Goal: Task Accomplishment & Management: Use online tool/utility

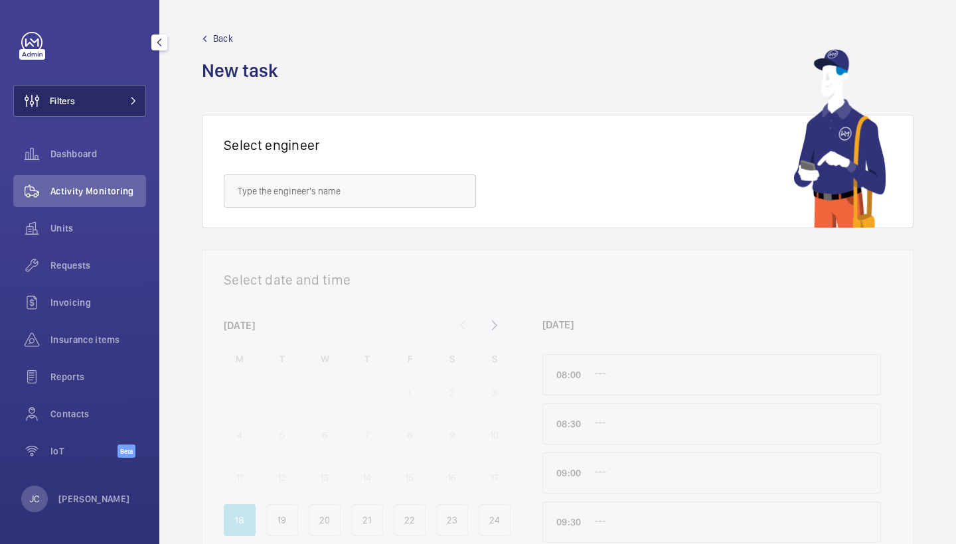
click at [103, 104] on button "Filters" at bounding box center [79, 101] width 133 height 32
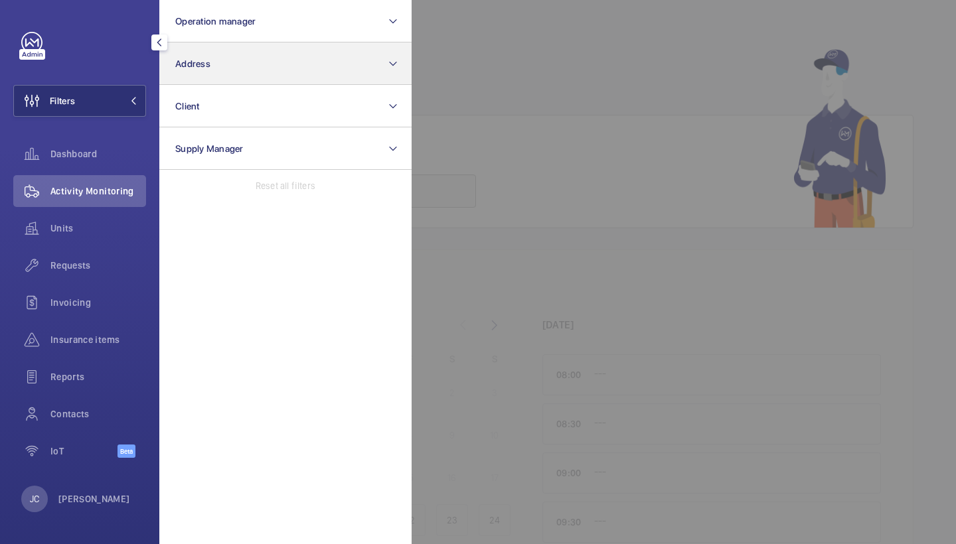
click at [198, 69] on button "Address" at bounding box center [285, 63] width 252 height 42
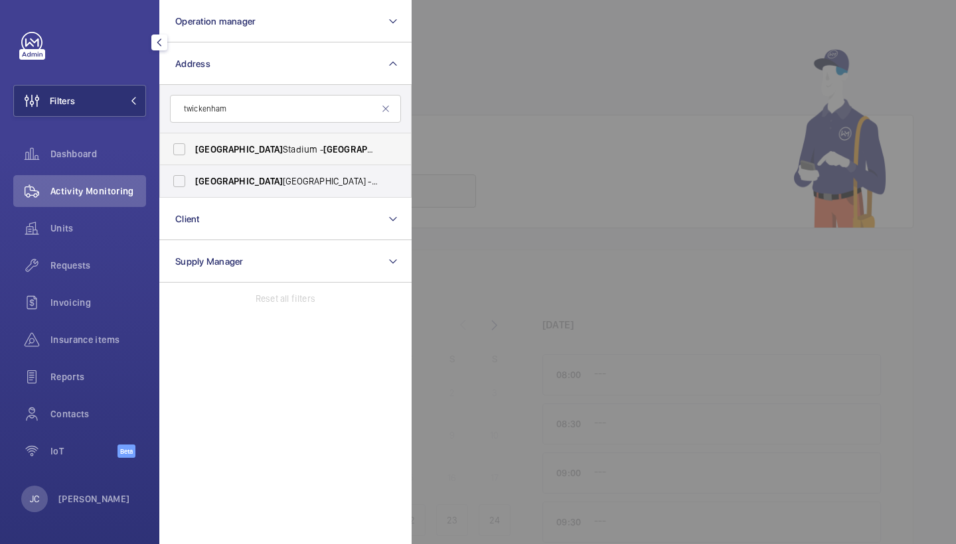
type input "twickenham"
click at [273, 152] on span "[GEOGRAPHIC_DATA] - [GEOGRAPHIC_DATA], [GEOGRAPHIC_DATA] 7BA" at bounding box center [286, 149] width 183 height 13
click at [192, 152] on input "[GEOGRAPHIC_DATA] - [GEOGRAPHIC_DATA], [GEOGRAPHIC_DATA] 7BA" at bounding box center [179, 149] width 27 height 27
checkbox input "true"
click at [51, 271] on span "Requests" at bounding box center [98, 265] width 96 height 13
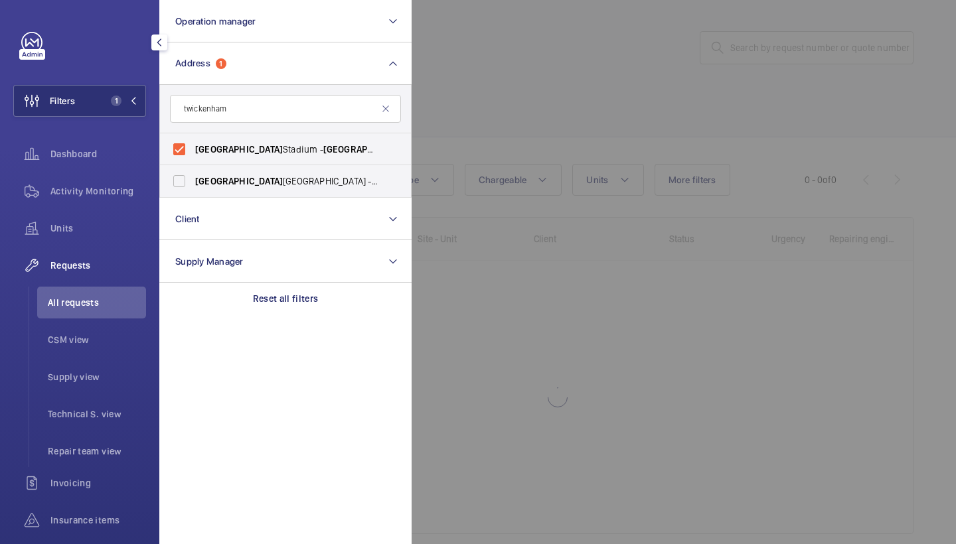
click at [631, 48] on div at bounding box center [889, 272] width 956 height 544
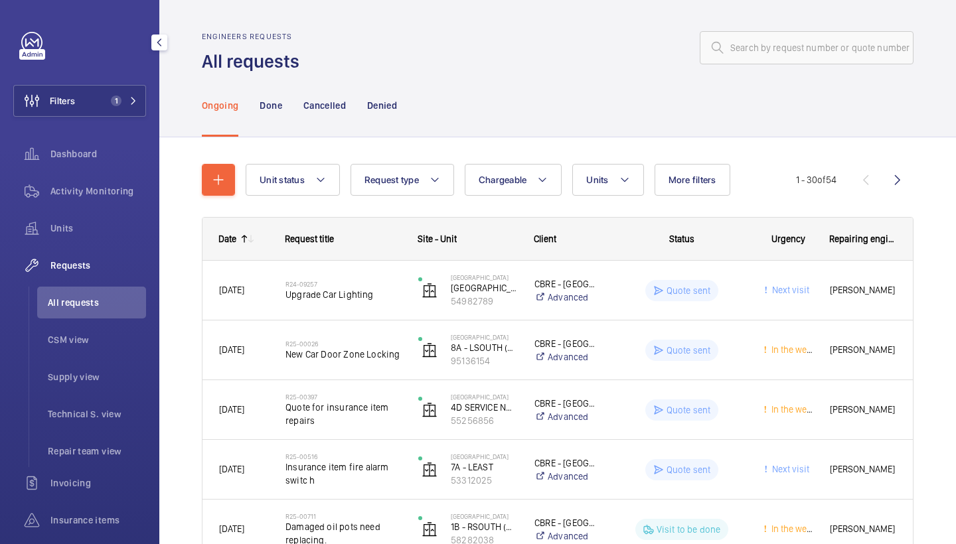
scroll to position [23, 0]
